Goal: Register for event/course

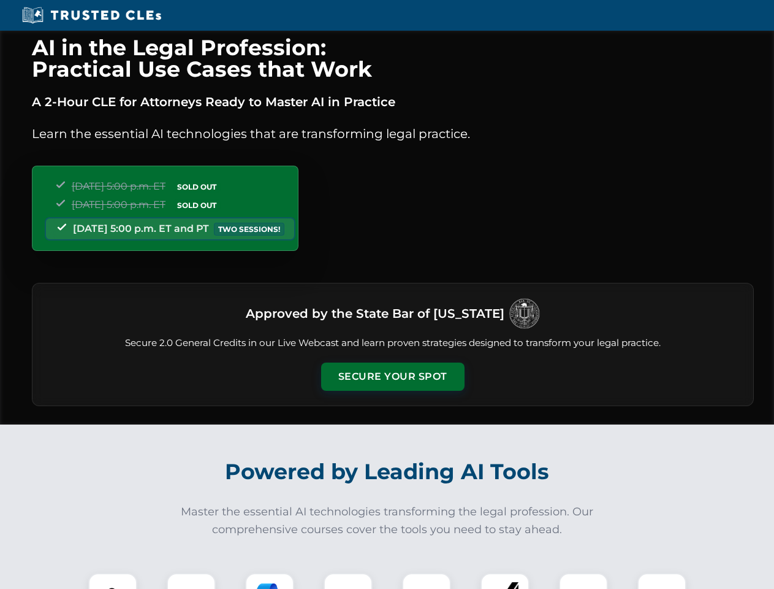
click at [392, 376] on button "Secure Your Spot" at bounding box center [392, 376] width 143 height 28
click at [113, 581] on img at bounding box center [113, 597] width 36 height 36
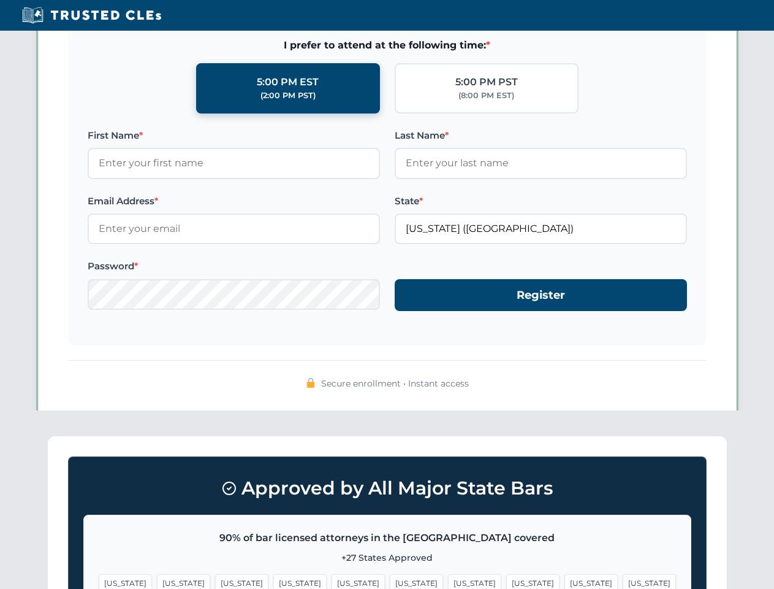
click at [448, 581] on span "[US_STATE]" at bounding box center [474, 583] width 53 height 18
click at [565, 581] on span "[US_STATE]" at bounding box center [591, 583] width 53 height 18
